Goal: Transaction & Acquisition: Download file/media

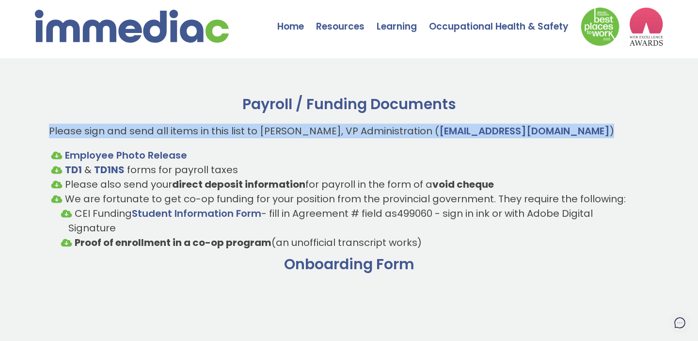
drag, startPoint x: 36, startPoint y: 124, endPoint x: 560, endPoint y: 130, distance: 523.9
click at [560, 130] on p "Please sign and send all items in this list to Allie Harvey, VP Administration …" at bounding box center [349, 131] width 600 height 15
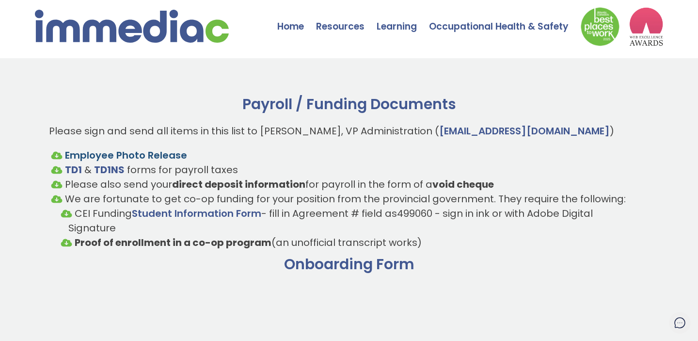
click at [149, 159] on link "Employee Photo Release" at bounding box center [126, 155] width 122 height 14
click at [154, 213] on link "Student Information Form" at bounding box center [196, 213] width 129 height 14
click at [75, 173] on strong "TD1" at bounding box center [73, 170] width 17 height 14
click at [110, 164] on strong "TD1NS" at bounding box center [109, 170] width 31 height 14
click at [73, 171] on strong "TD1" at bounding box center [73, 170] width 17 height 14
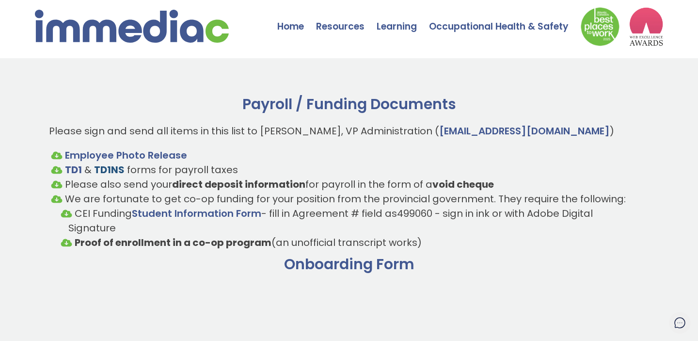
click at [117, 169] on strong "TD1NS" at bounding box center [109, 170] width 31 height 14
